Goal: Transaction & Acquisition: Purchase product/service

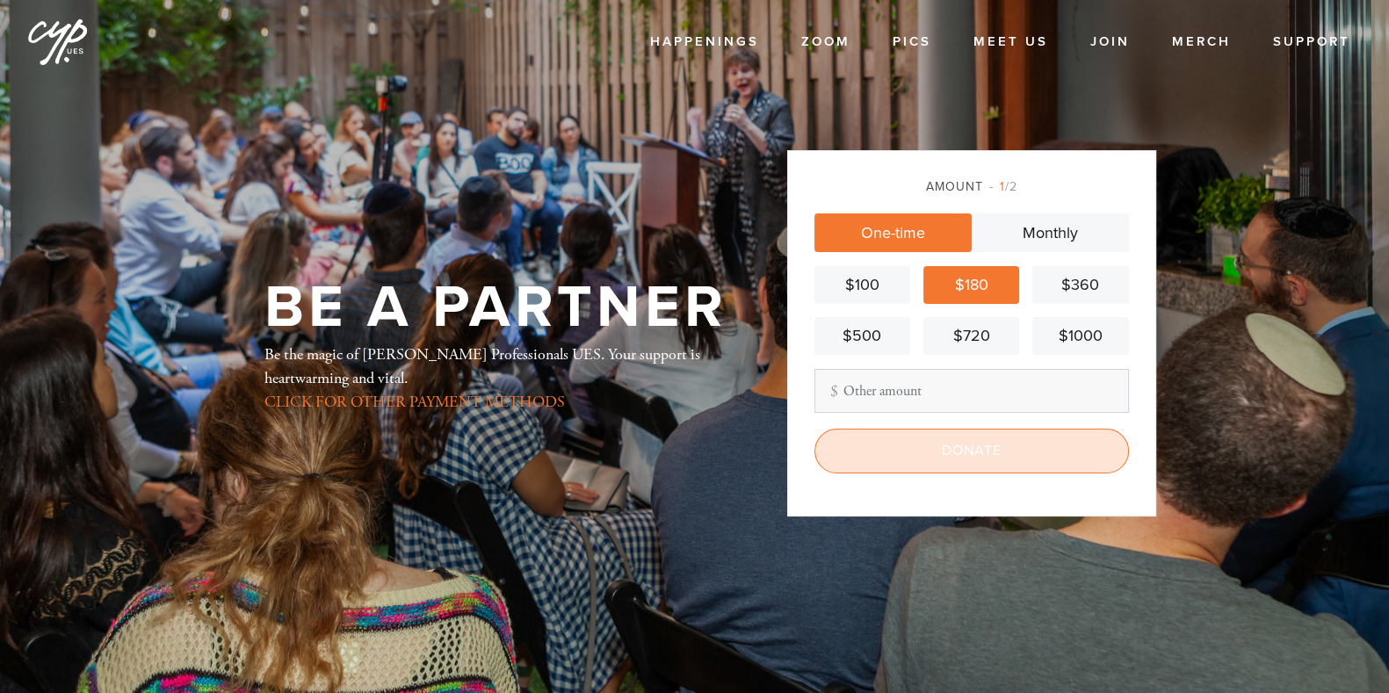
click at [976, 452] on input "Donate" at bounding box center [972, 451] width 315 height 44
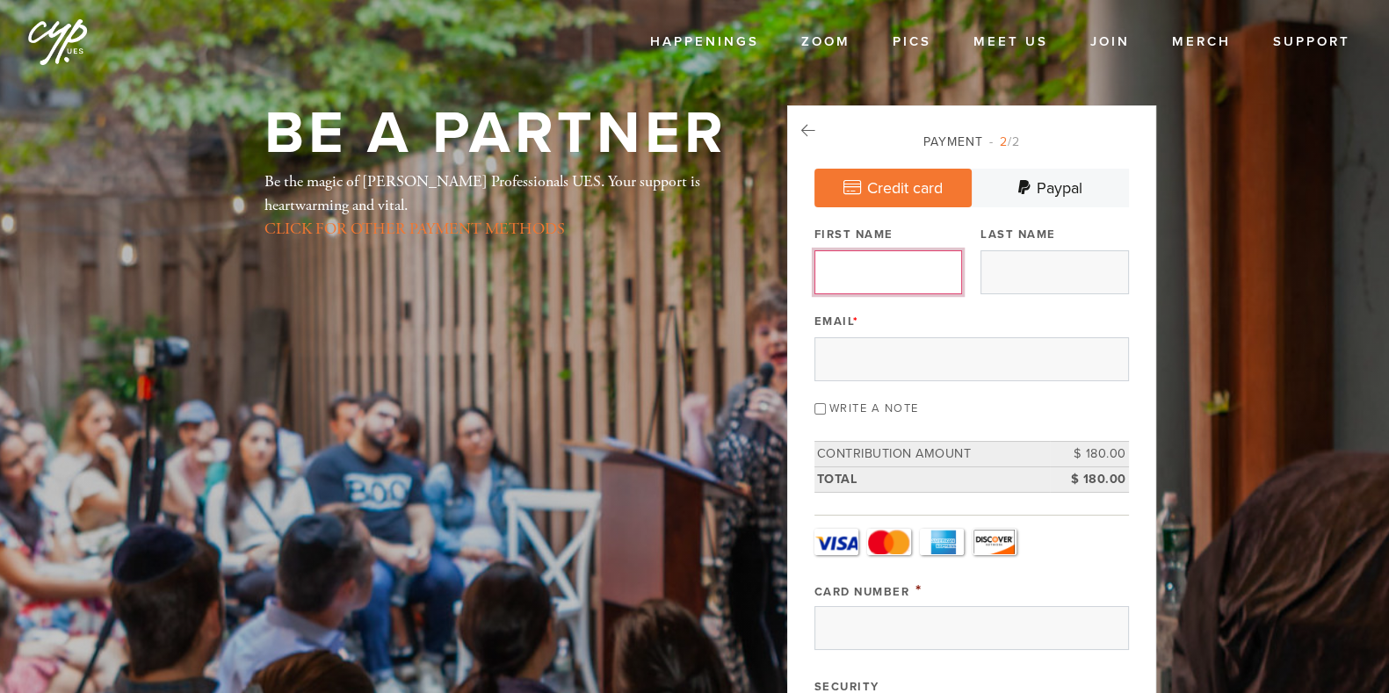
click at [888, 275] on input "First Name" at bounding box center [889, 272] width 148 height 44
type input "[PERSON_NAME]"
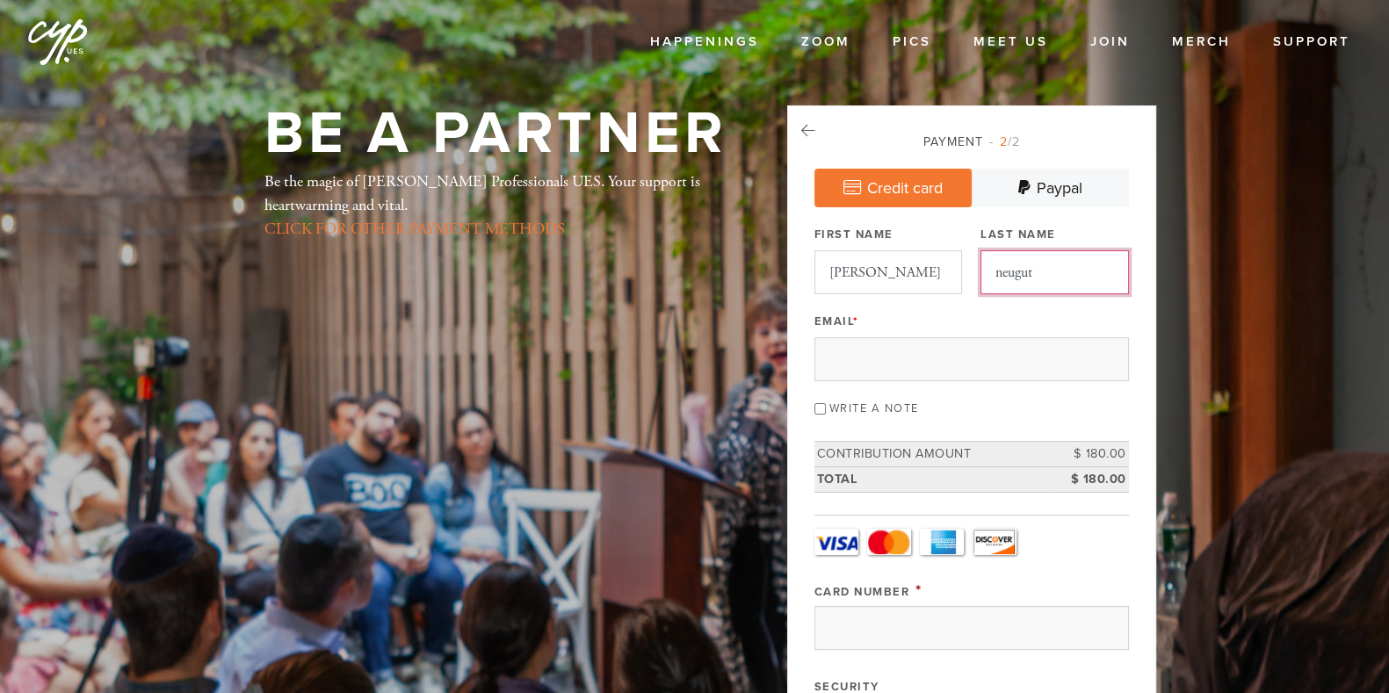
type input "neugut"
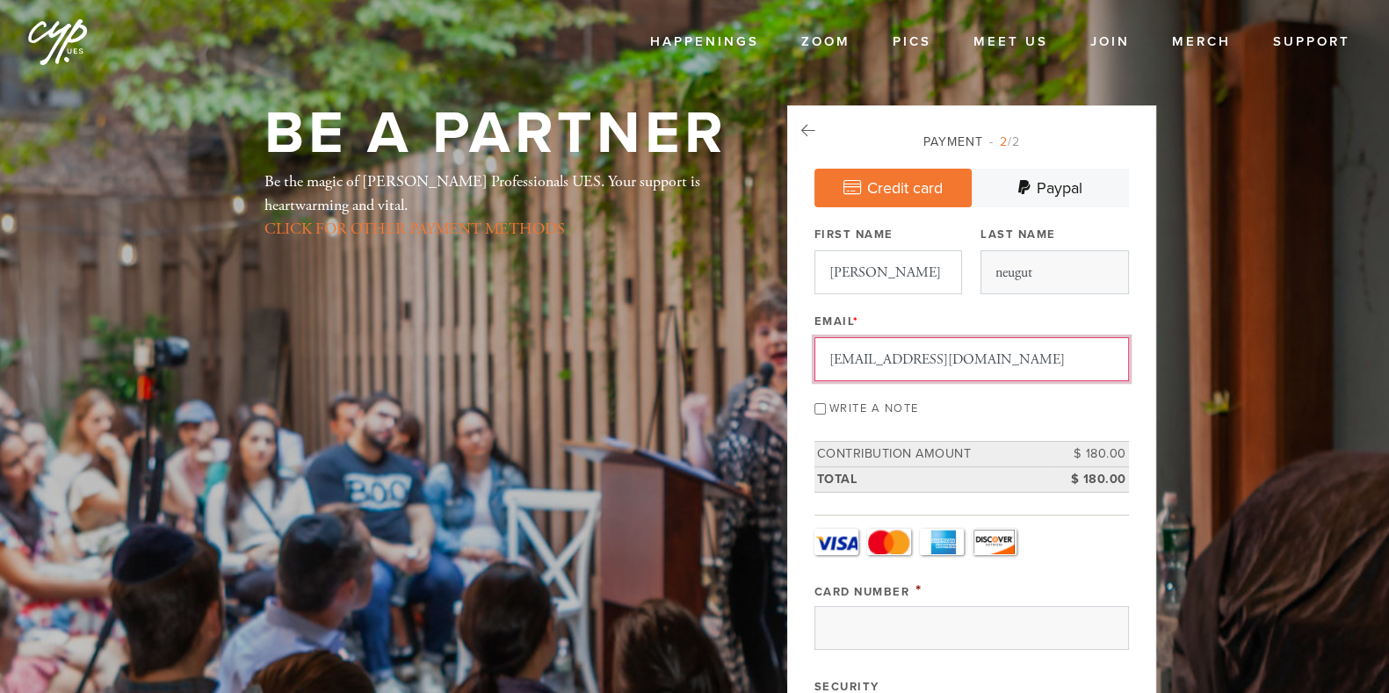
scroll to position [49, 0]
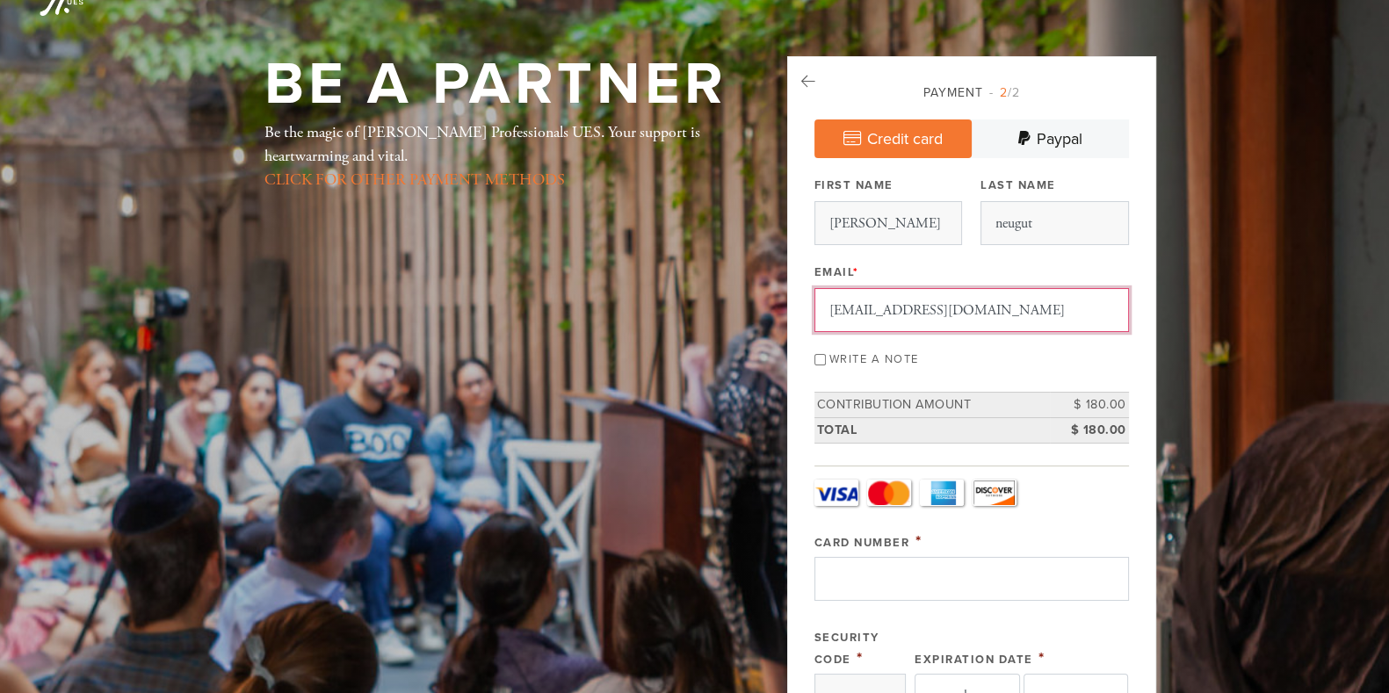
type input "zackneugut@gmail.com"
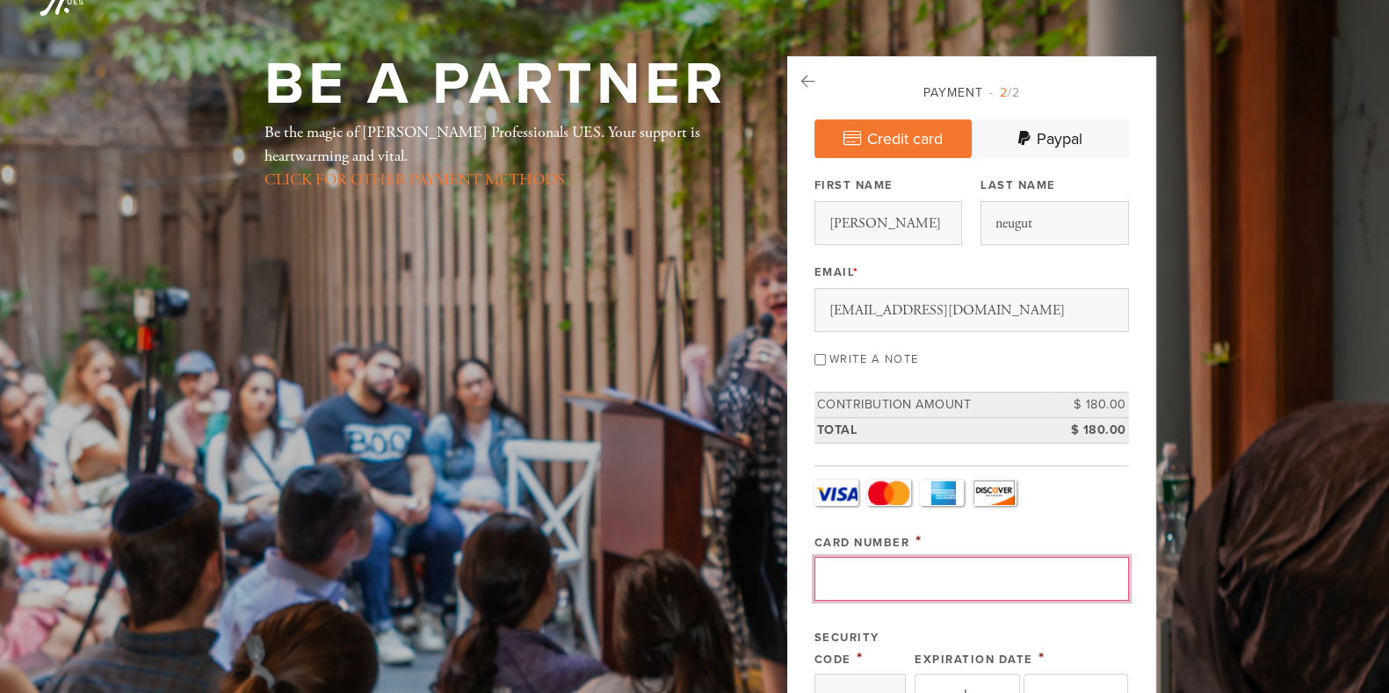
click at [936, 583] on input "Card Number" at bounding box center [972, 579] width 315 height 44
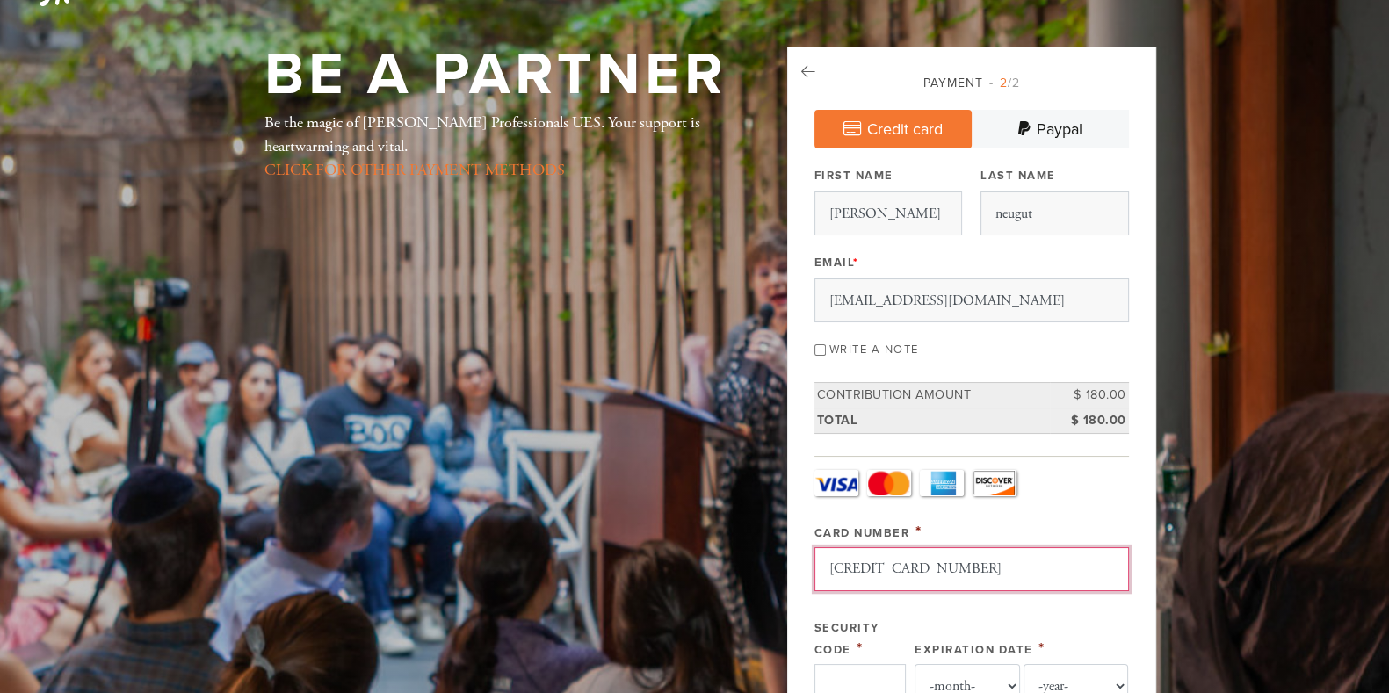
type input "372985178471001"
click at [858, 673] on input "Security Code" at bounding box center [860, 686] width 91 height 44
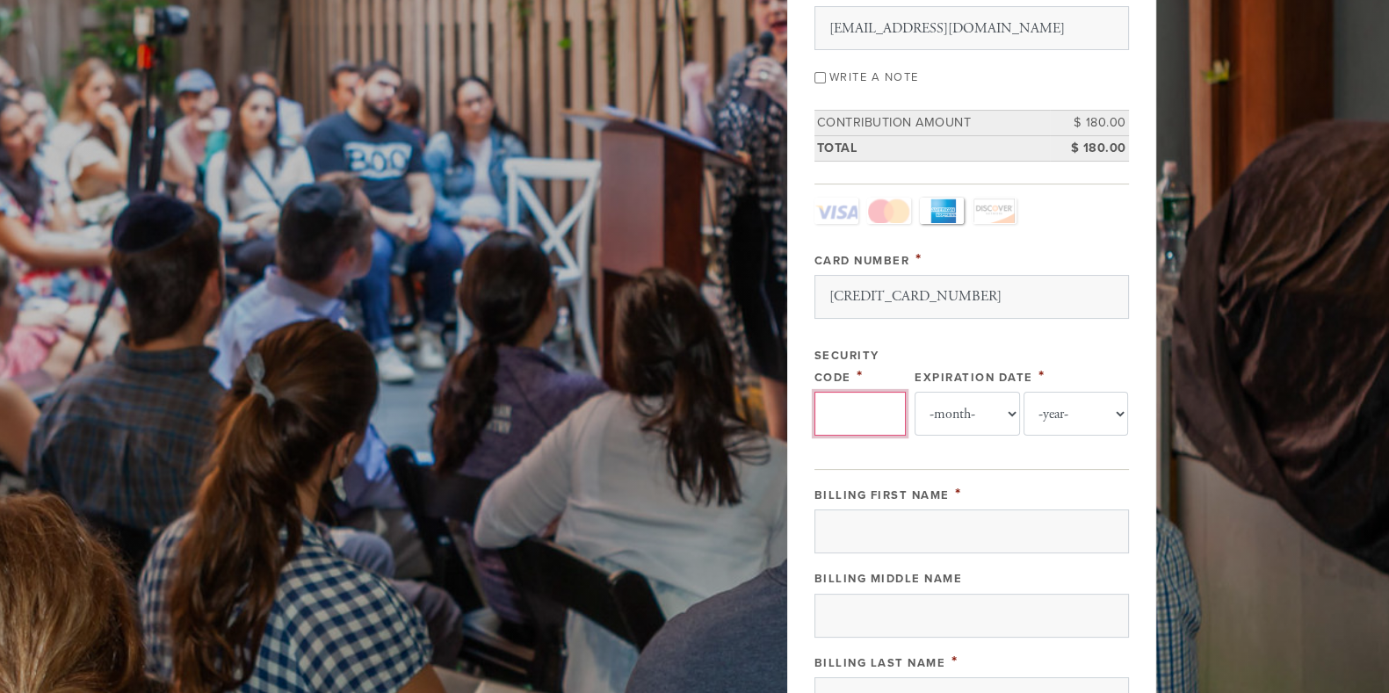
scroll to position [353, 0]
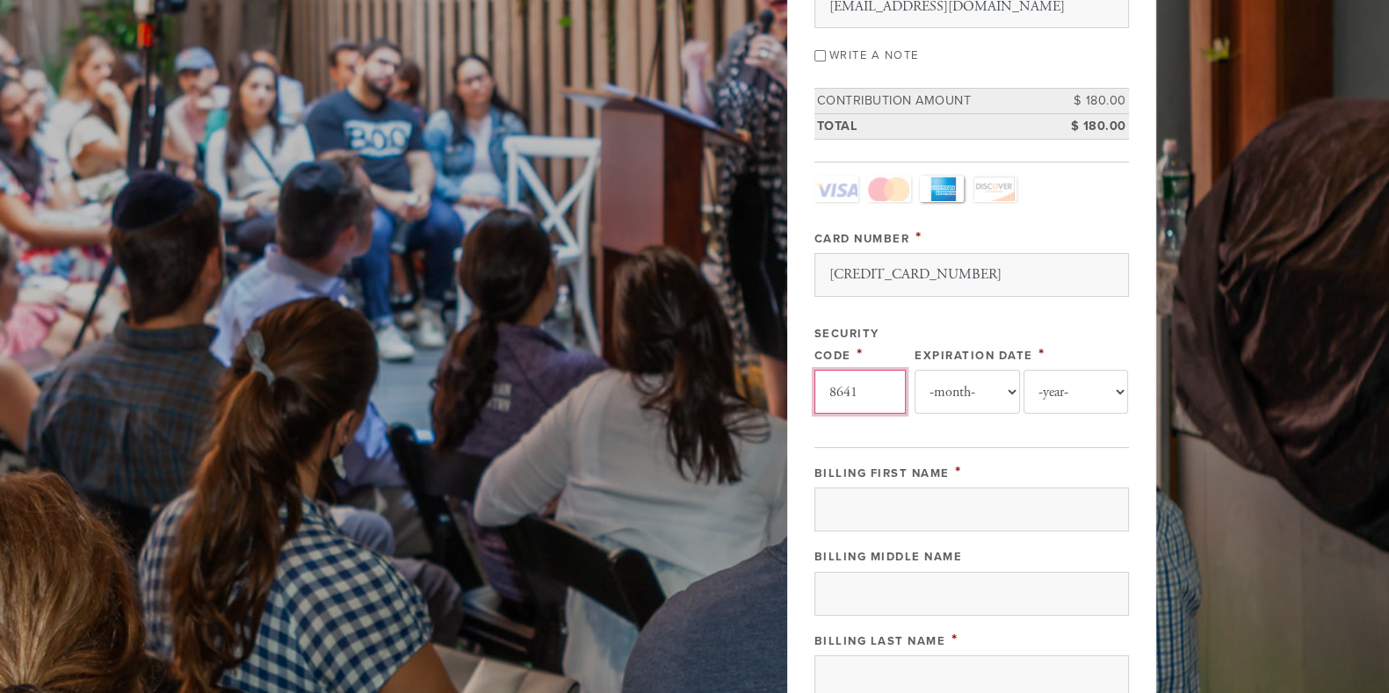
type input "8641"
select select "9"
select select "2029"
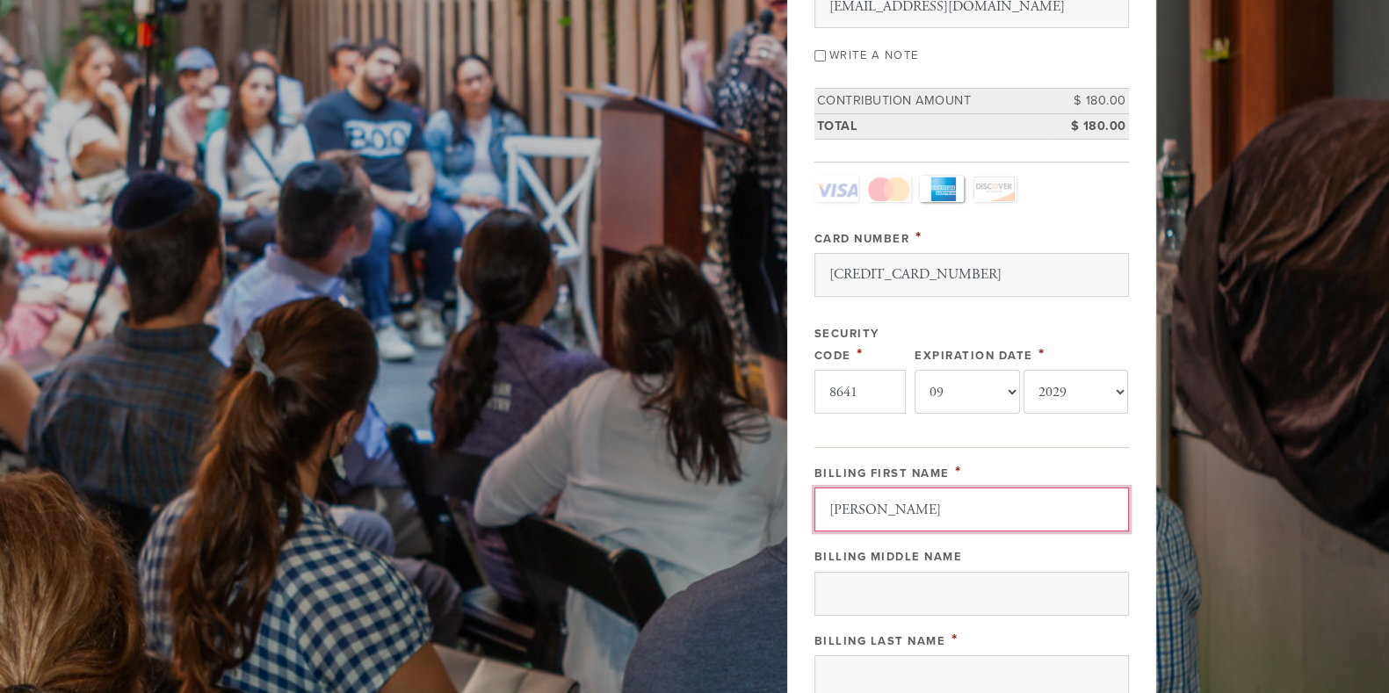
type input "zachary"
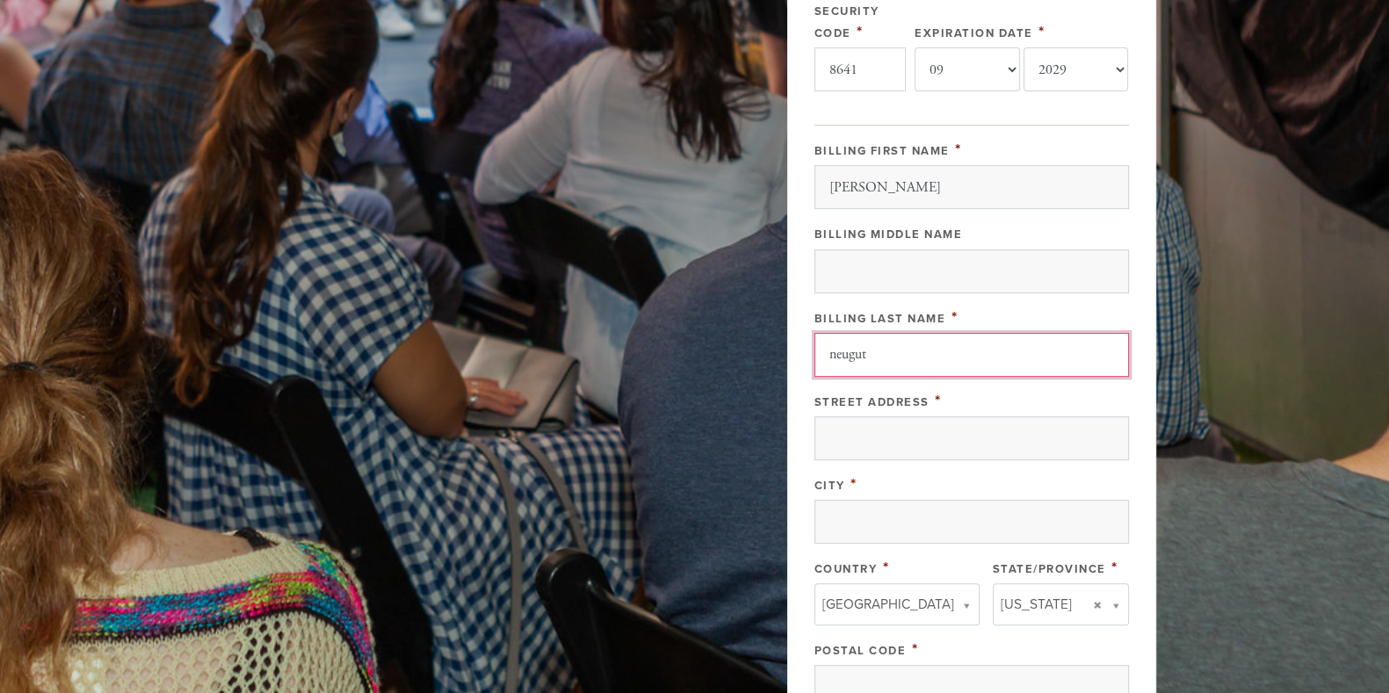
scroll to position [676, 0]
type input "neugut"
click at [913, 432] on input "Street Address" at bounding box center [972, 439] width 315 height 44
type input "301 e 79"
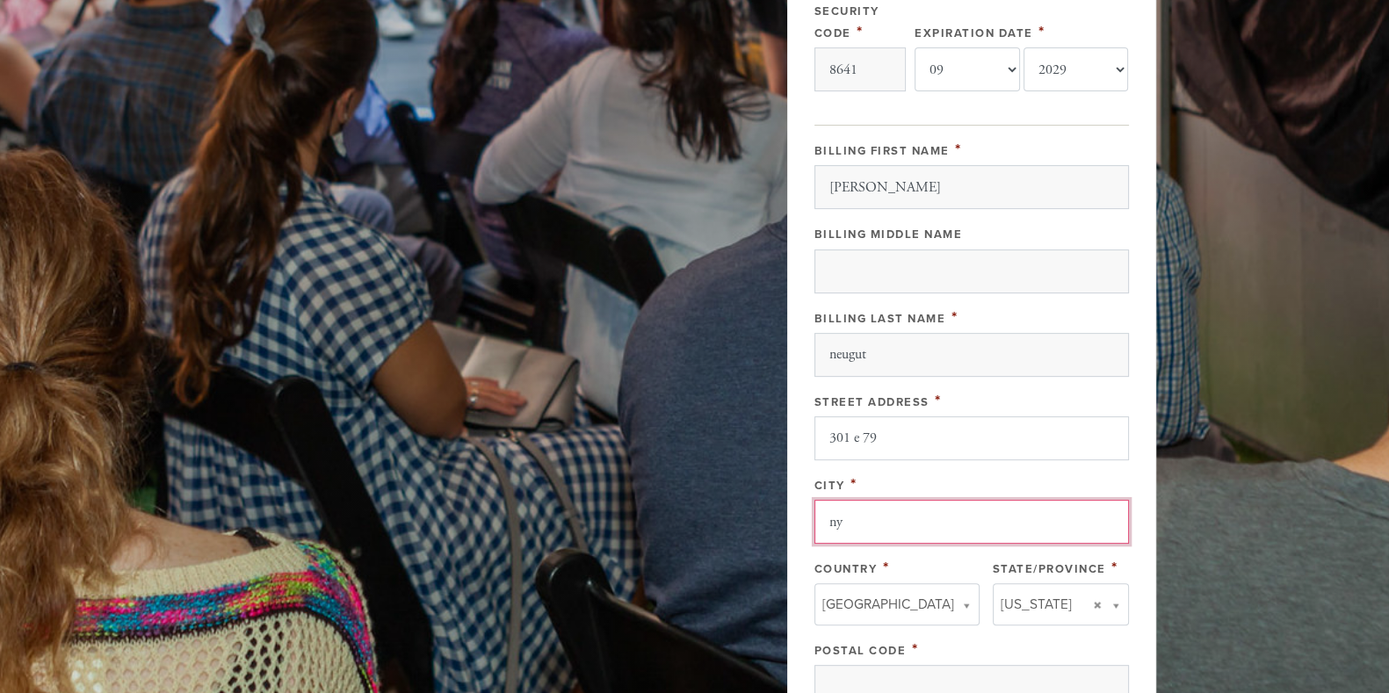
type input "ny"
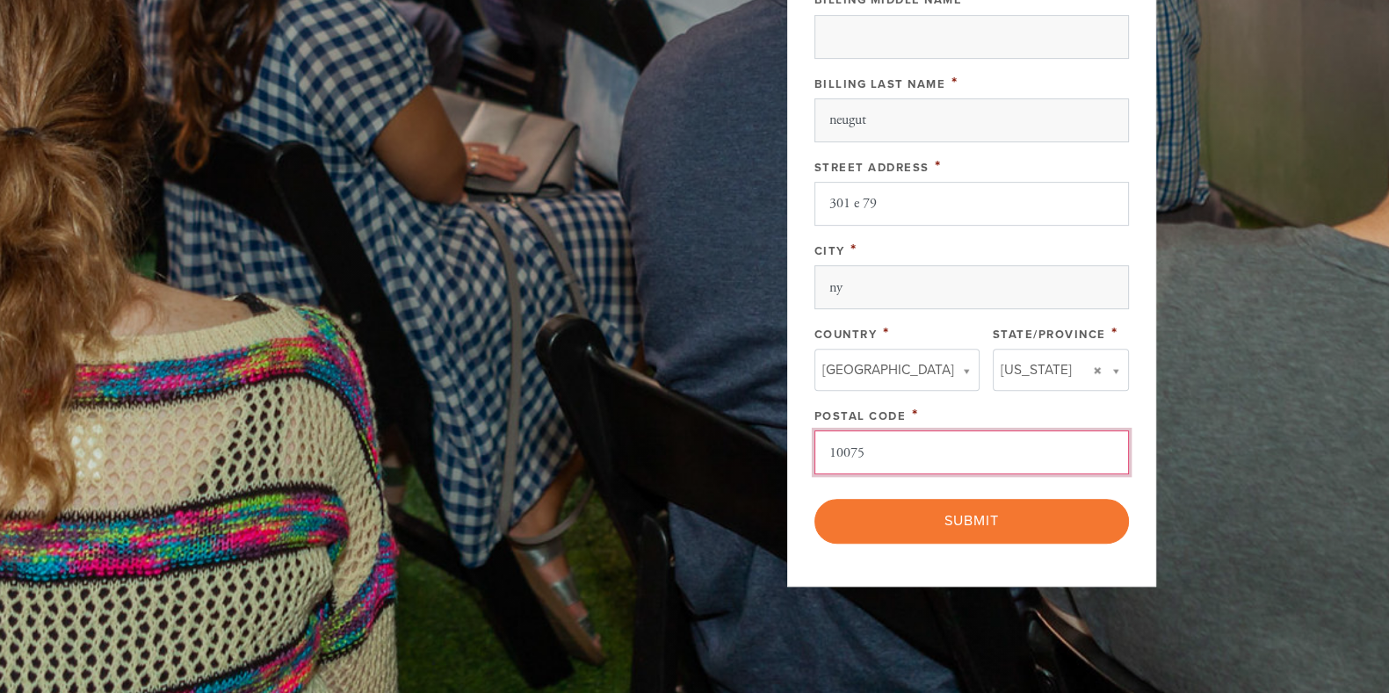
scroll to position [981, 0]
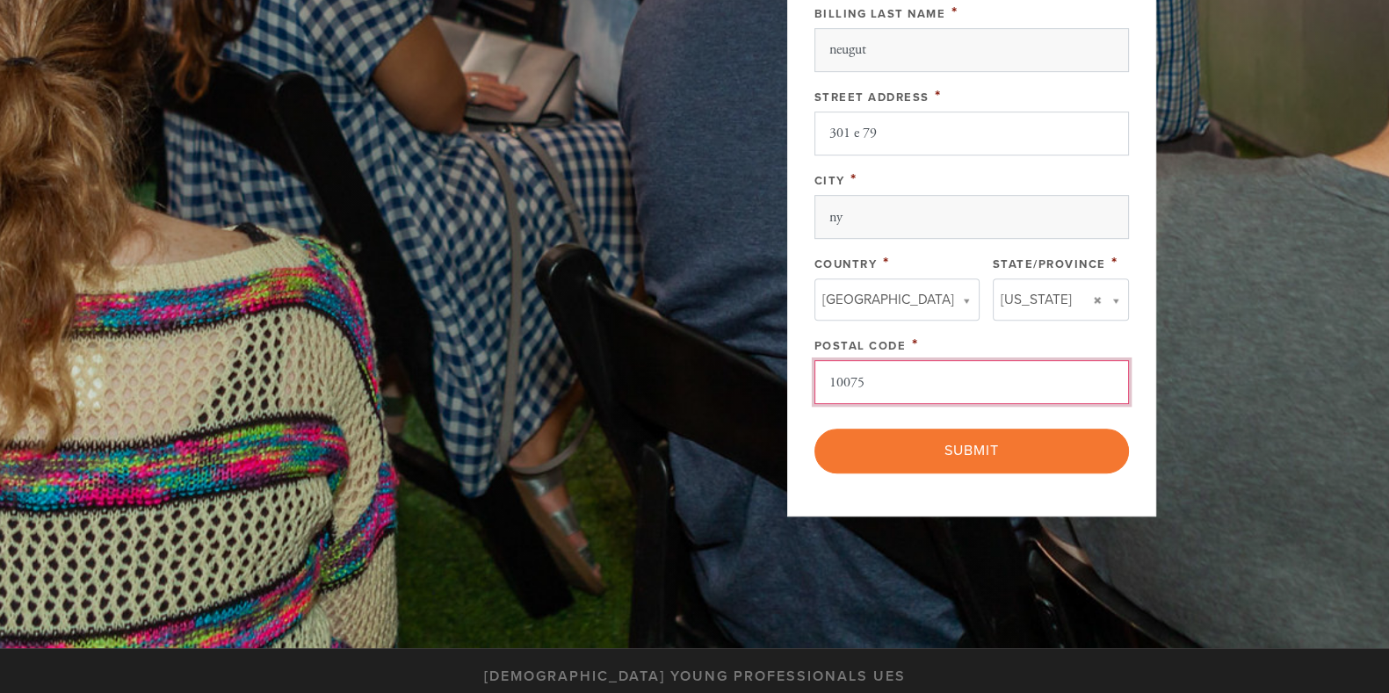
type input "10075"
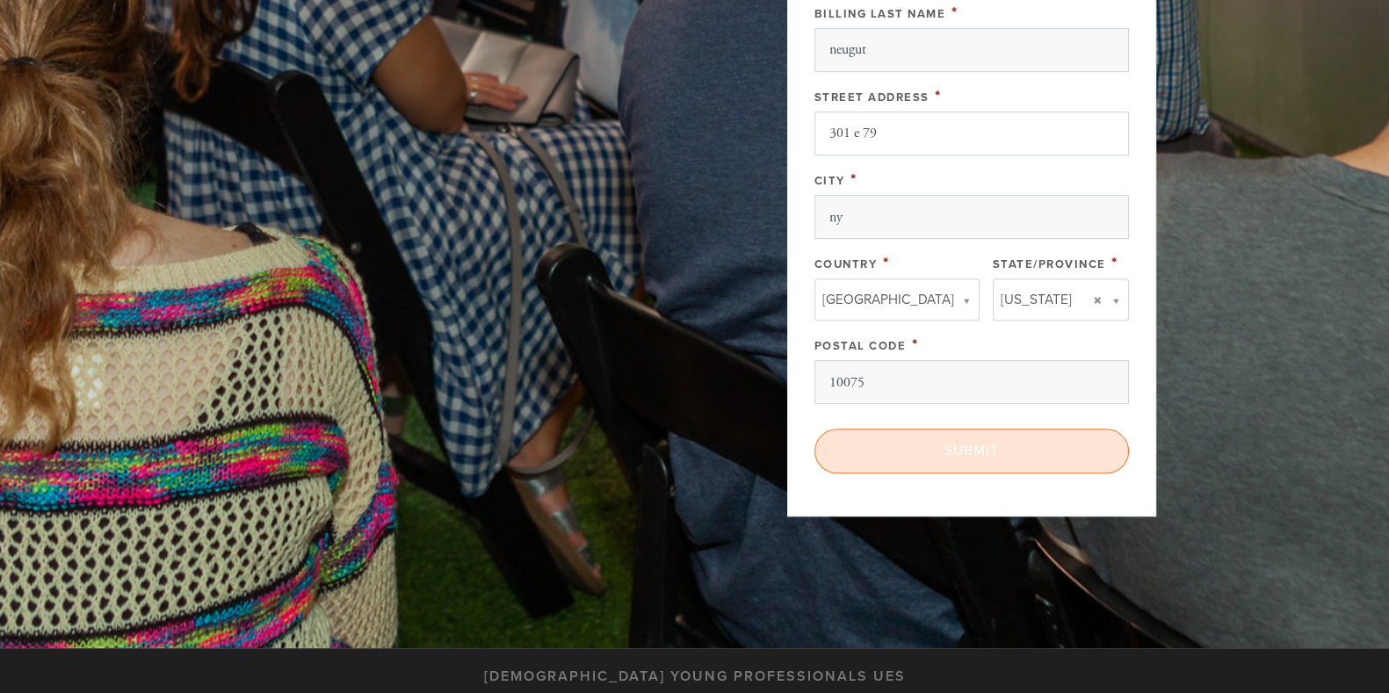
click at [913, 432] on input "Submit" at bounding box center [972, 451] width 315 height 44
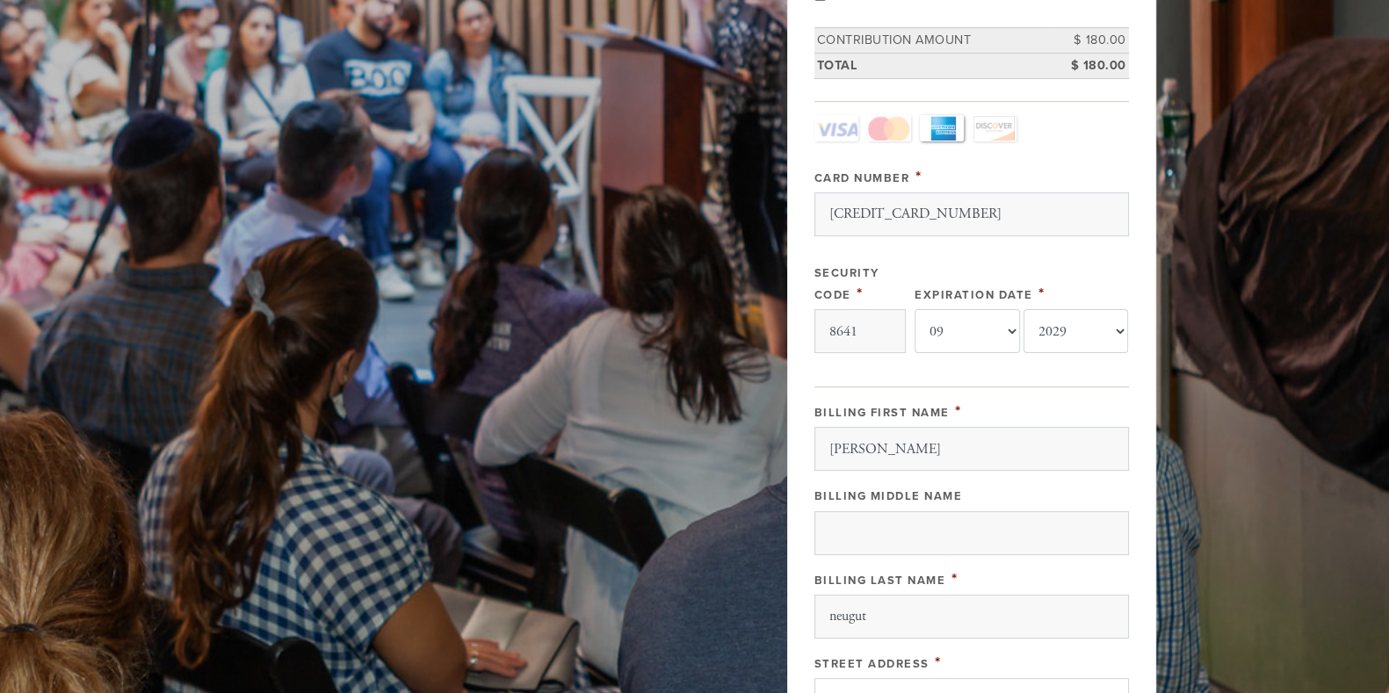
scroll to position [413, 0]
